Goal: Register for event/course

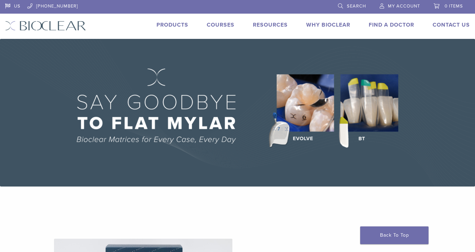
click at [224, 23] on link "Courses" at bounding box center [221, 25] width 28 height 7
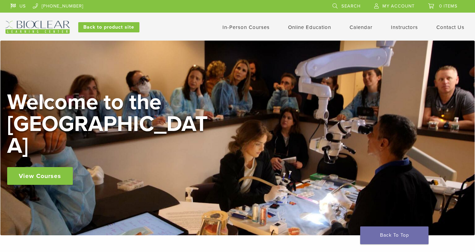
click at [254, 28] on link "In-Person Courses" at bounding box center [245, 27] width 47 height 6
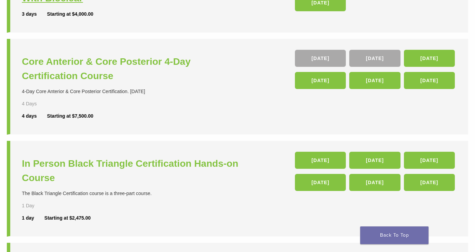
scroll to position [187, 0]
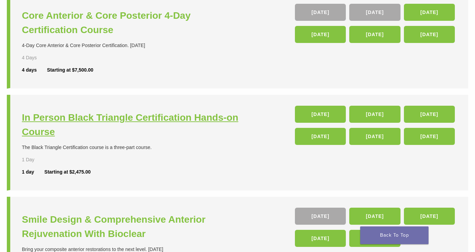
click at [200, 117] on h3 "In Person Black Triangle Certification Hands-on Course" at bounding box center [130, 125] width 217 height 29
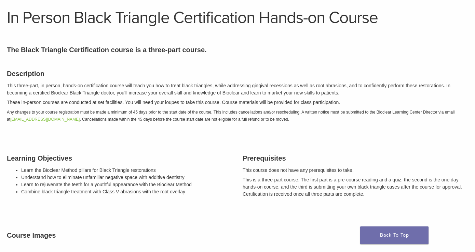
scroll to position [9, 0]
